Goal: Information Seeking & Learning: Check status

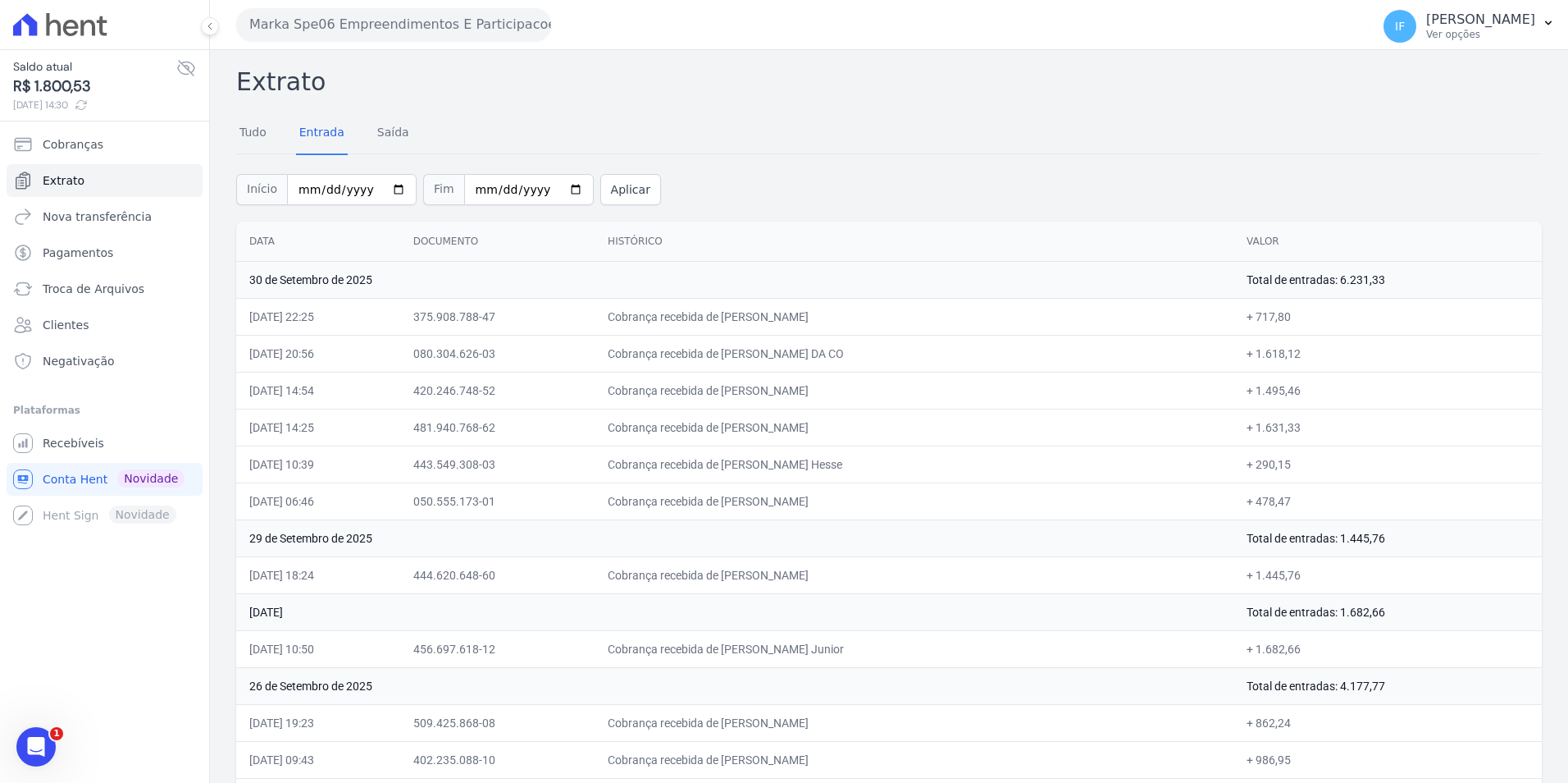
click at [708, 499] on td "Cobrança recebida de [PERSON_NAME]" at bounding box center [914, 501] width 639 height 37
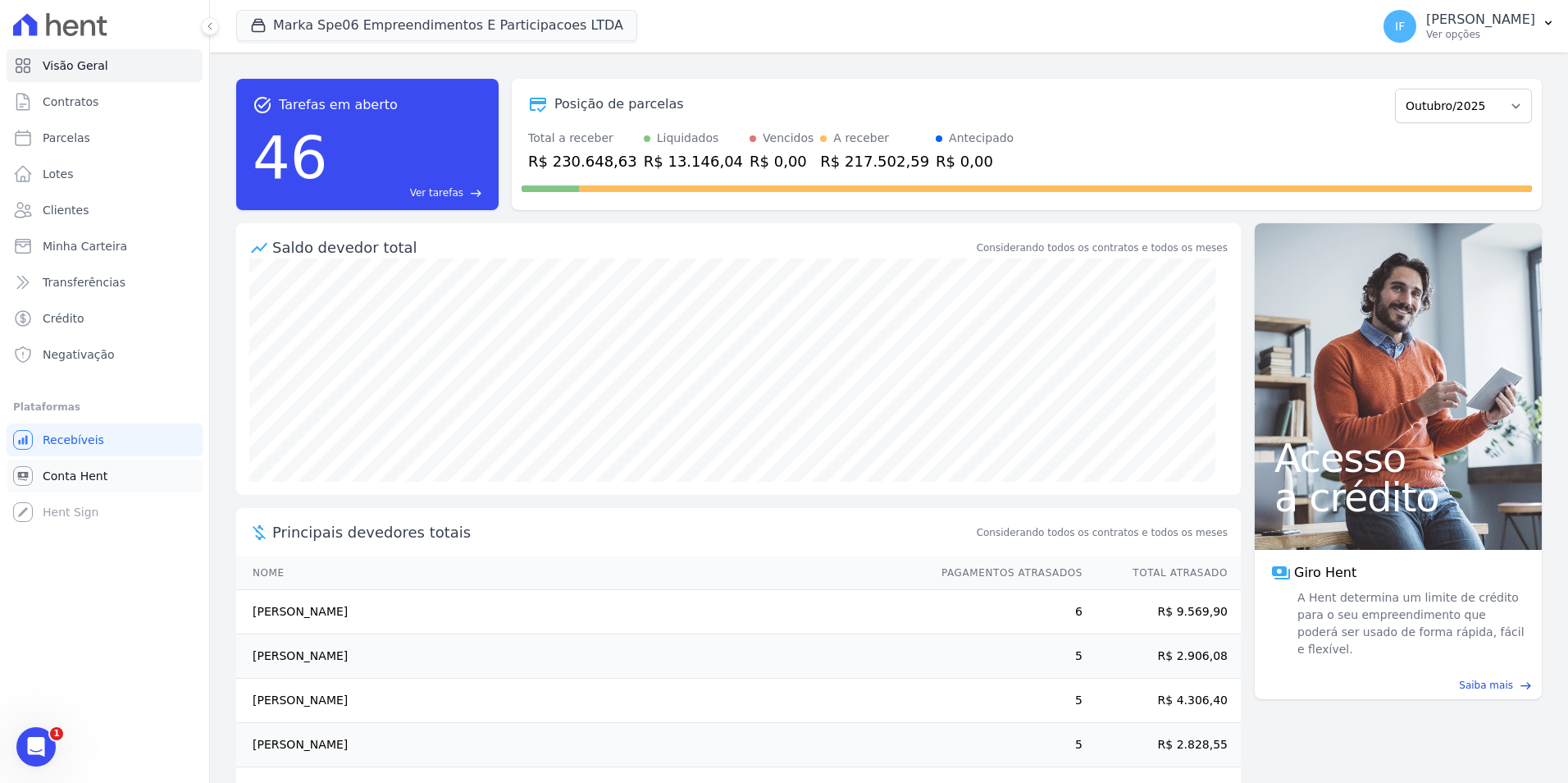
click at [69, 475] on span "Conta Hent" at bounding box center [75, 475] width 65 height 17
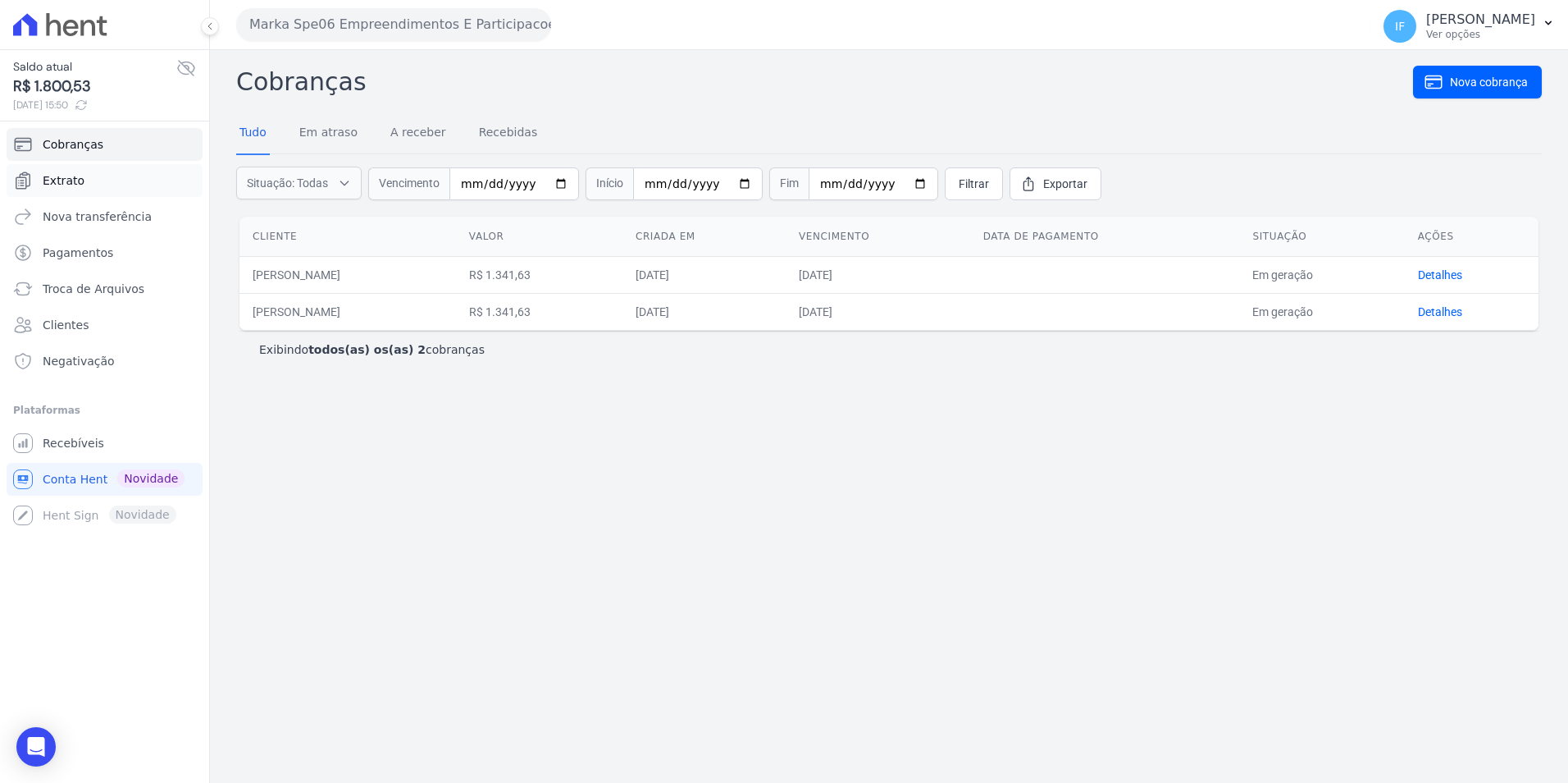
click at [63, 181] on span "Extrato" at bounding box center [64, 180] width 42 height 17
